Goal: Information Seeking & Learning: Learn about a topic

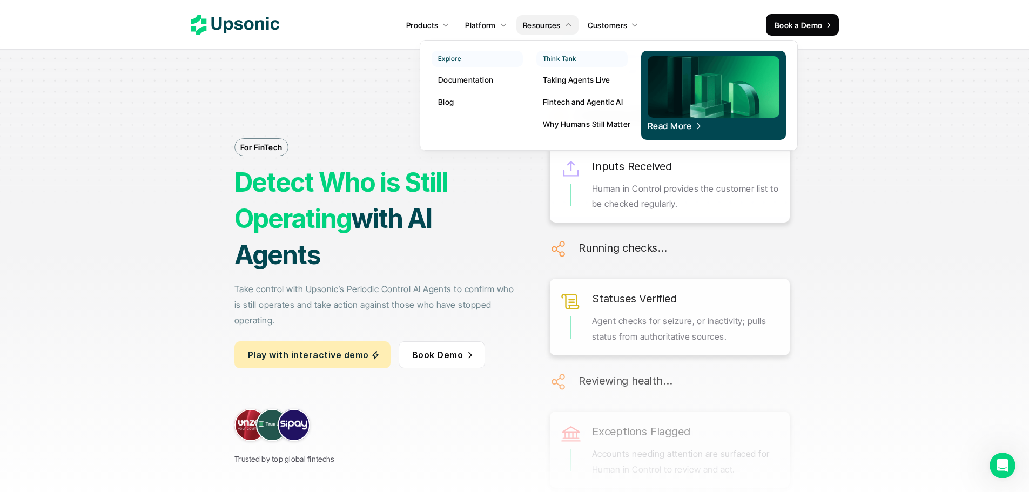
click at [601, 105] on p "Fintech and Agentic AI" at bounding box center [583, 101] width 80 height 11
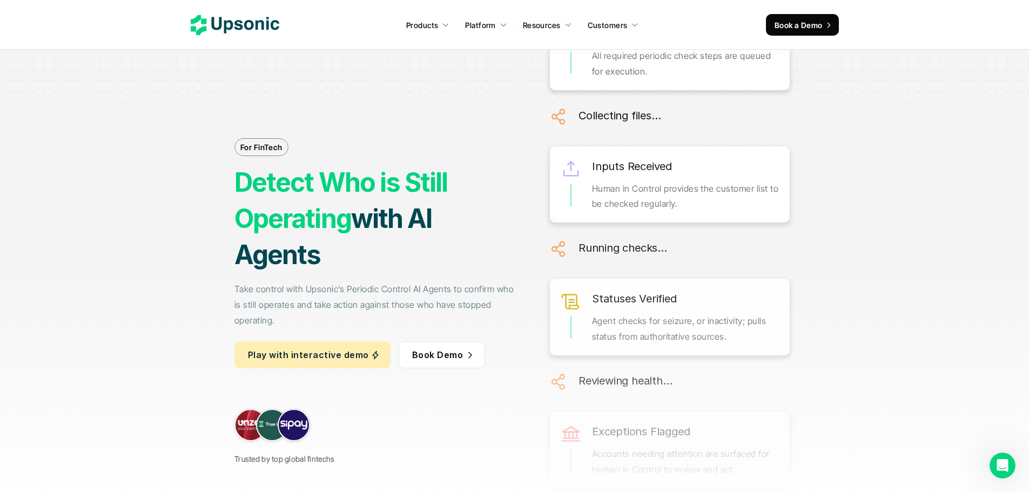
click at [298, 53] on div "For FinTech Detect Who is Still Operating with AI Agents Take control with Upso…" at bounding box center [376, 253] width 284 height 423
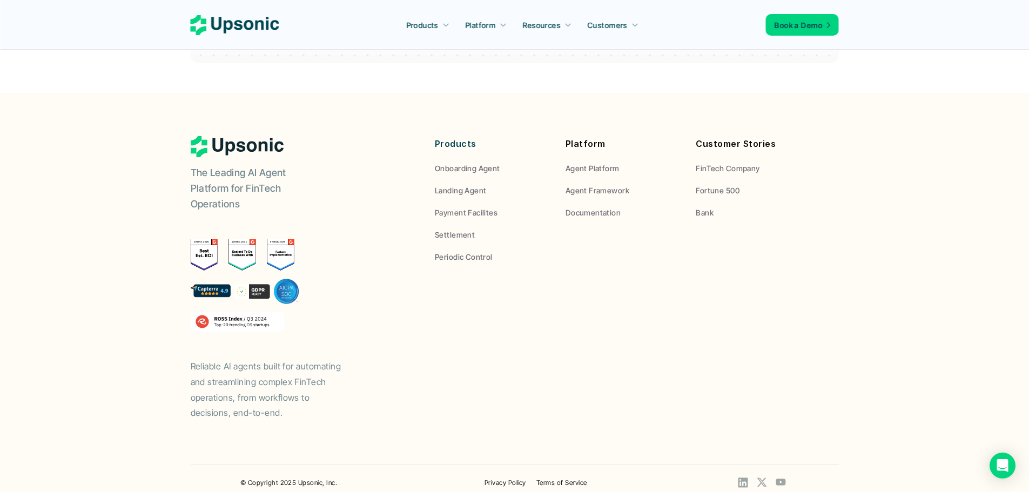
scroll to position [2372, 0]
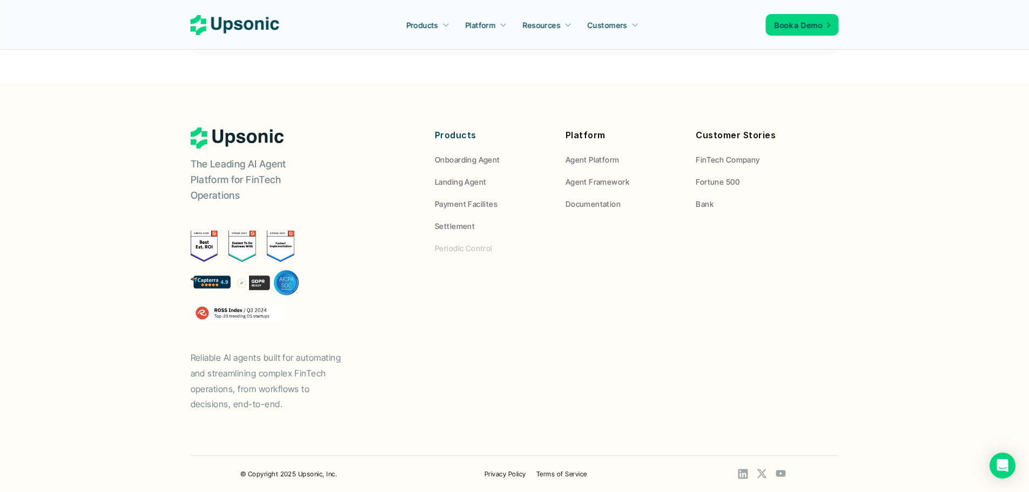
click at [474, 249] on p "Periodic Control" at bounding box center [464, 247] width 58 height 11
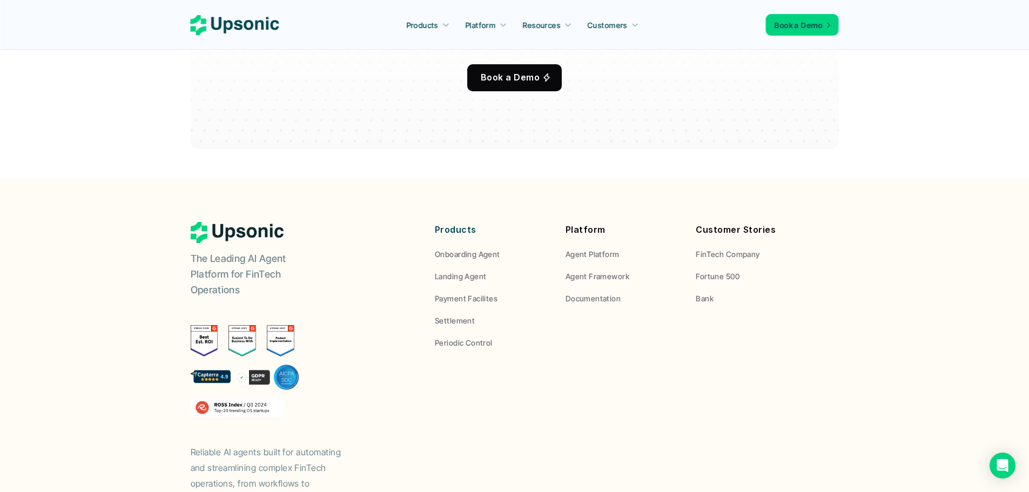
scroll to position [2322, 0]
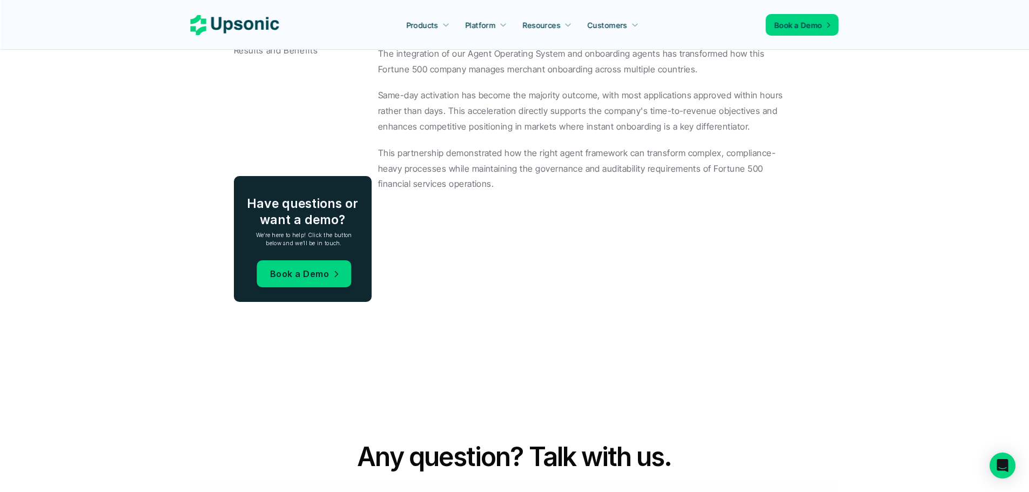
scroll to position [1944, 0]
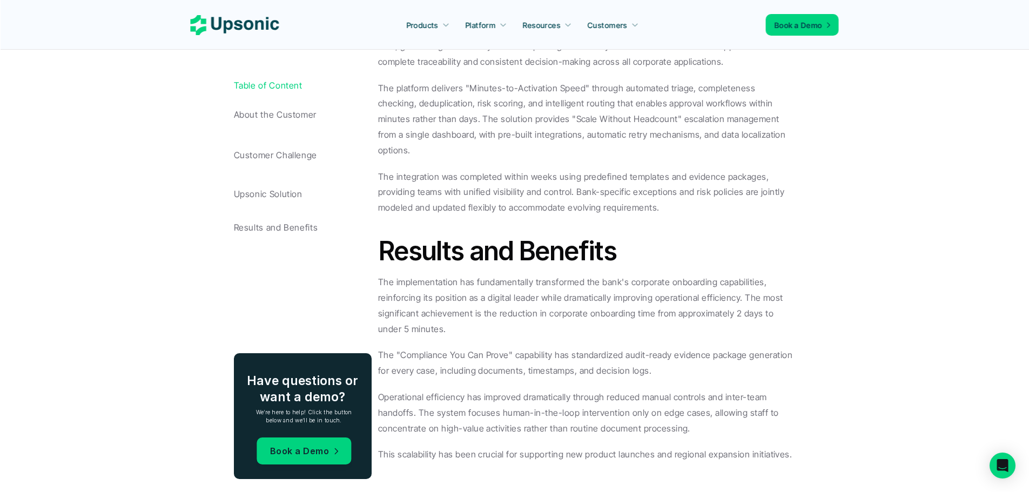
scroll to position [1350, 0]
